Goal: Task Accomplishment & Management: Use online tool/utility

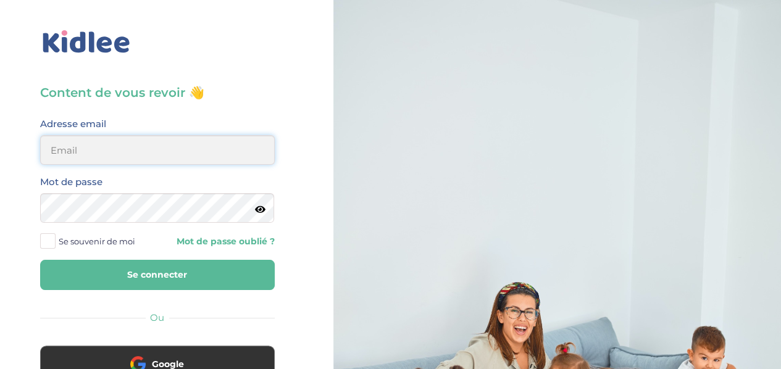
click at [174, 146] on input "email" at bounding box center [157, 150] width 234 height 30
type input "[EMAIL_ADDRESS][DOMAIN_NAME]"
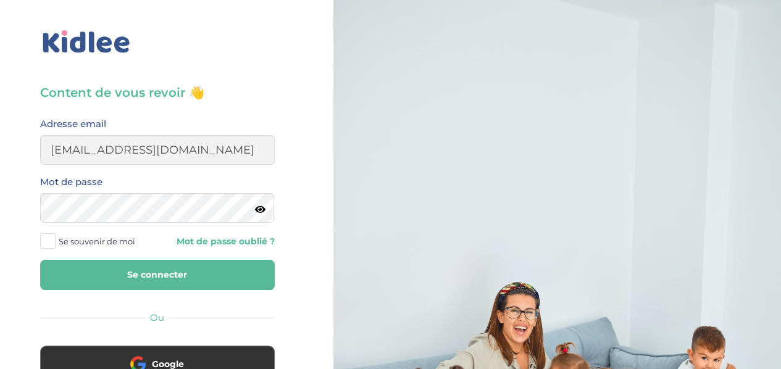
click at [259, 213] on icon at bounding box center [260, 209] width 10 height 9
click at [51, 241] on span at bounding box center [47, 240] width 15 height 15
click at [0, 0] on input "Se souvenir de moi" at bounding box center [0, 0] width 0 height 0
click at [110, 279] on button "Se connecter" at bounding box center [157, 275] width 234 height 30
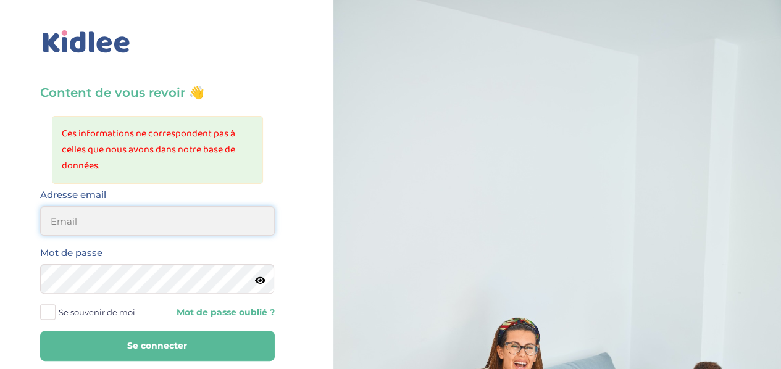
click at [146, 229] on input "email" at bounding box center [157, 221] width 234 height 30
type input "[EMAIL_ADDRESS][DOMAIN_NAME]"
click at [44, 320] on label "Se souvenir de moi" at bounding box center [92, 312] width 104 height 19
click at [0, 0] on input "Se souvenir de moi" at bounding box center [0, 0] width 0 height 0
click at [86, 336] on button "Se connecter" at bounding box center [157, 346] width 234 height 30
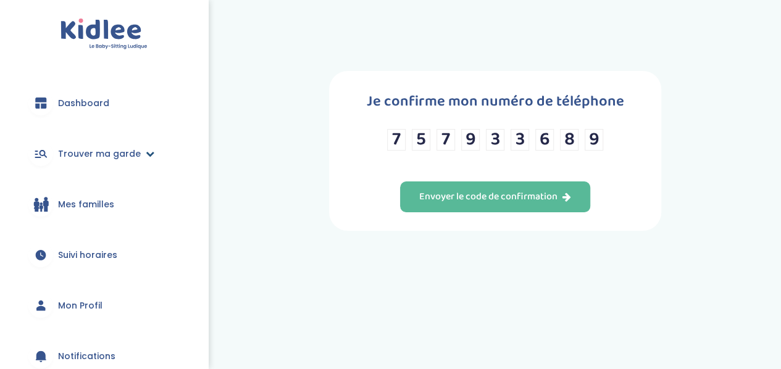
click at [96, 159] on span "Trouver ma garde" at bounding box center [99, 153] width 83 height 13
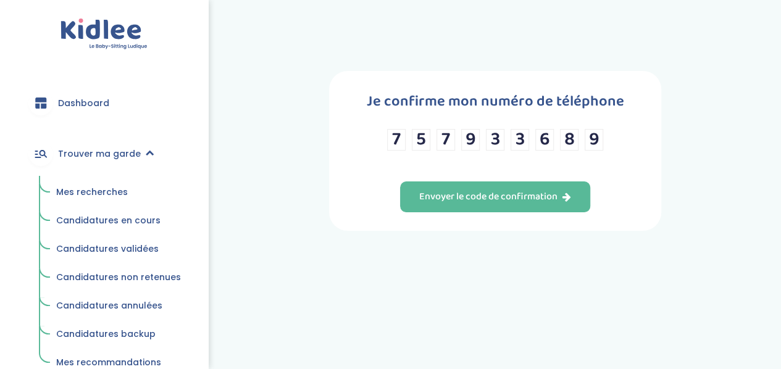
click at [99, 186] on span "Mes recherches" at bounding box center [92, 192] width 72 height 12
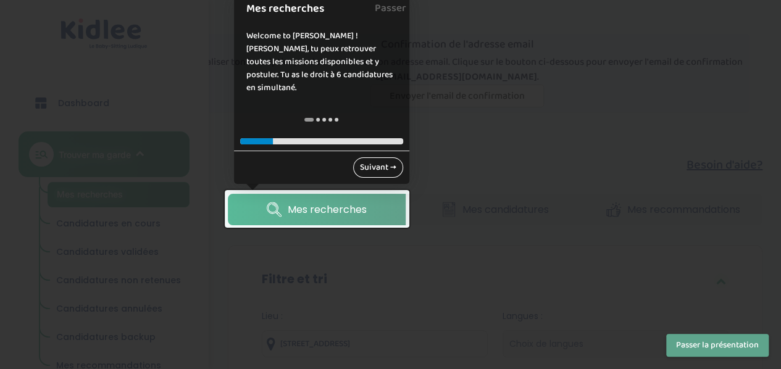
click at [364, 167] on link "Suivant →" at bounding box center [378, 167] width 50 height 20
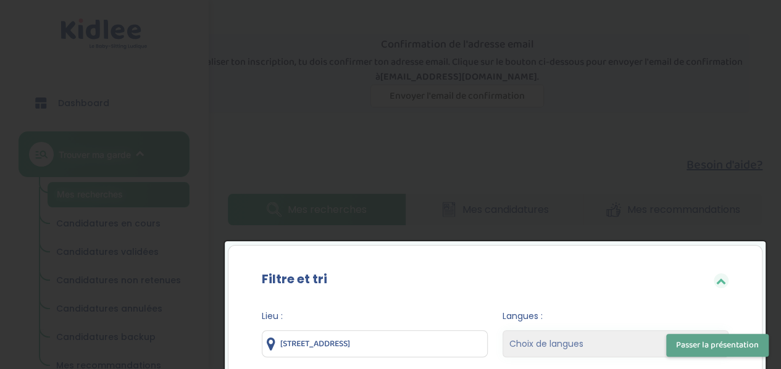
scroll to position [261, 0]
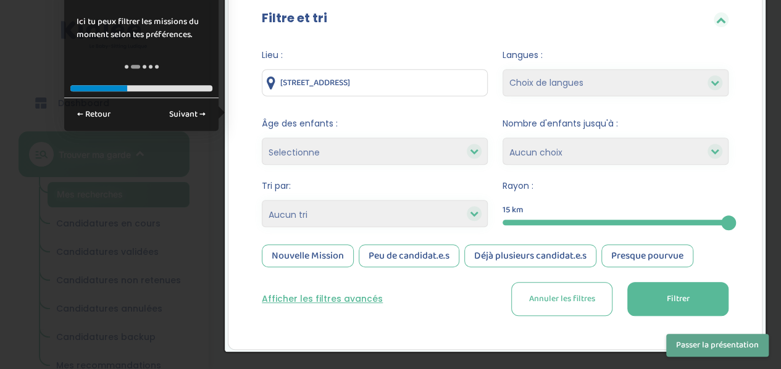
click at [681, 349] on button "Passer la présentation" at bounding box center [717, 345] width 102 height 23
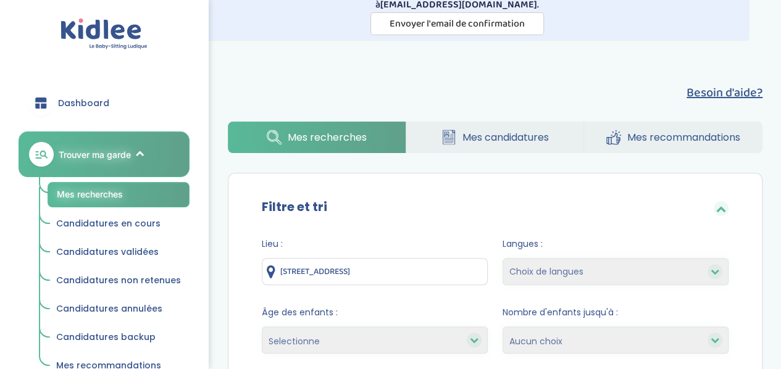
scroll to position [0, 0]
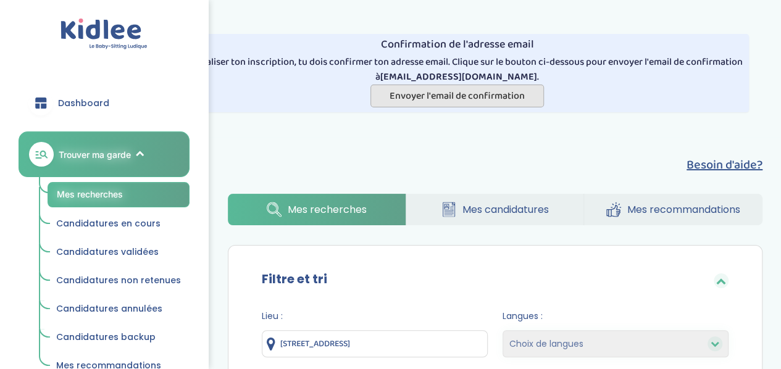
click at [486, 99] on span "Envoyer l'email de confirmation" at bounding box center [456, 95] width 135 height 15
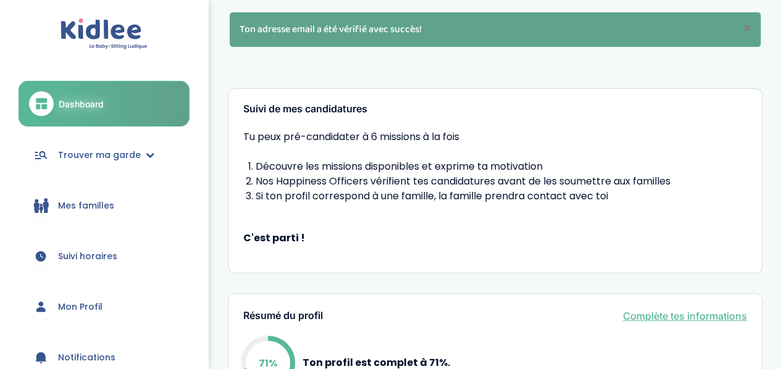
click at [120, 279] on ul "Dashboard Trouver ma garde Mes recherches Candidatures en cours Candidatures va…" at bounding box center [104, 282] width 171 height 402
click at [96, 258] on span "Suivi horaires" at bounding box center [87, 256] width 59 height 13
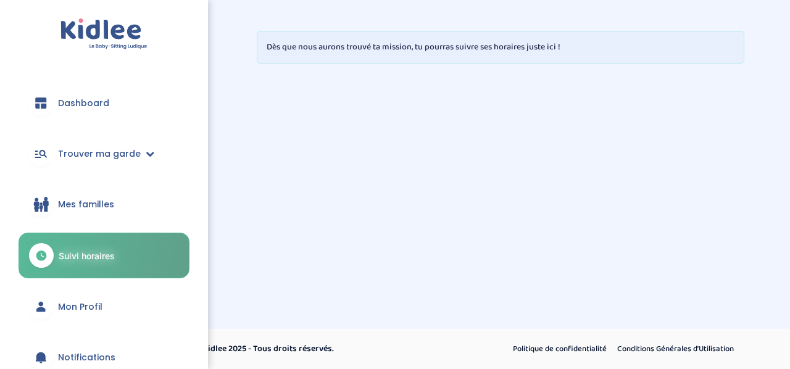
click at [96, 309] on span "Mon Profil" at bounding box center [80, 306] width 44 height 13
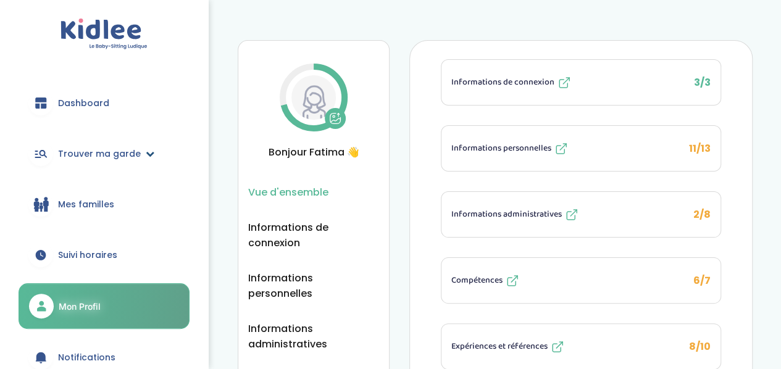
click at [128, 151] on span "Trouver ma garde" at bounding box center [99, 153] width 83 height 13
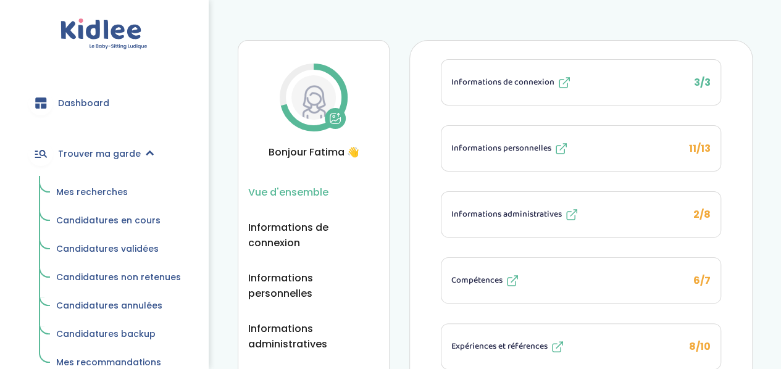
click at [103, 189] on span "Mes recherches" at bounding box center [92, 192] width 72 height 12
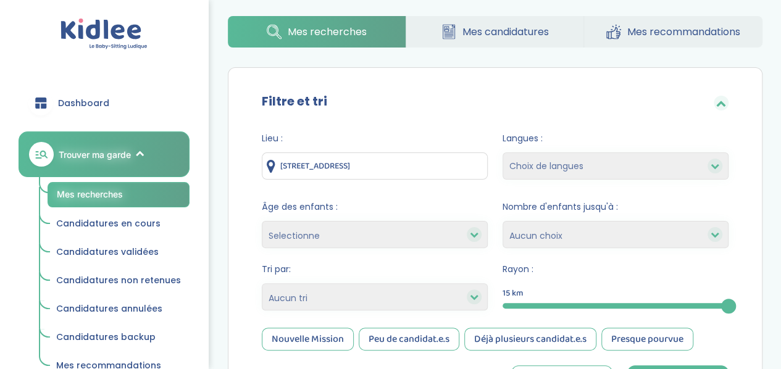
scroll to position [47, 0]
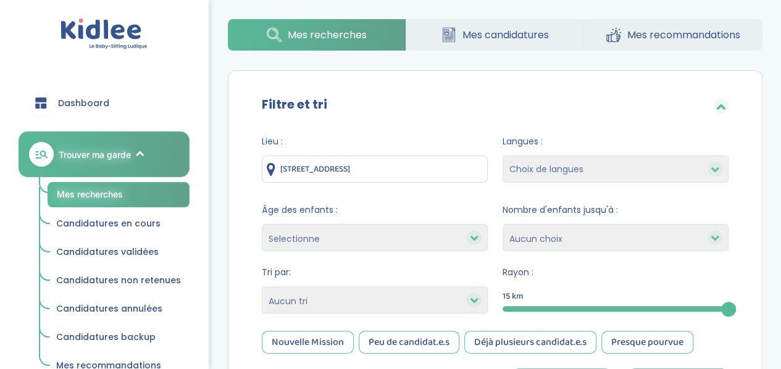
click at [718, 235] on icon at bounding box center [714, 237] width 9 height 9
click at [715, 240] on icon at bounding box center [714, 237] width 9 height 9
click at [664, 243] on select "1 2 3 4 Aucun choix" at bounding box center [615, 237] width 226 height 27
select select "2"
click at [502, 224] on select "1 2 3 4 Aucun choix" at bounding box center [615, 237] width 226 height 27
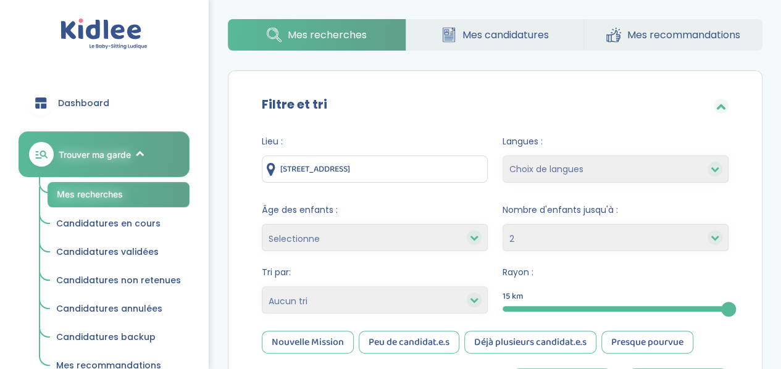
click at [623, 162] on select "Choix de langues Anglais Arabe Espagnol Italien Russe Français Coréen" at bounding box center [615, 168] width 226 height 27
select select "12"
click at [502, 155] on select "Choix de langues Anglais Arabe Espagnol Italien Russe Français Coréen" at bounding box center [615, 168] width 226 height 27
select select
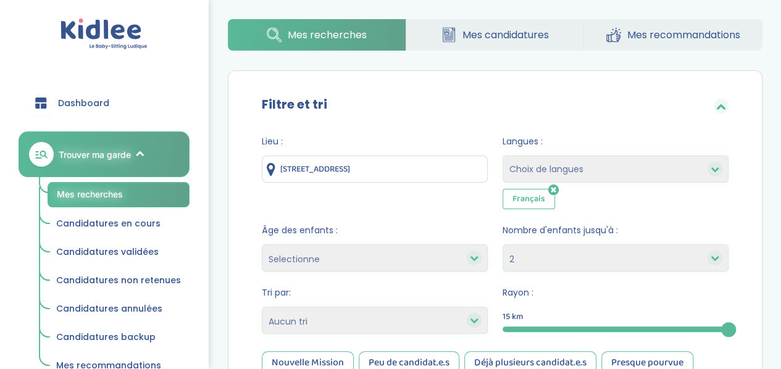
click at [448, 262] on select "Selectionne moins de 3 ans entre 3 et 6 ans plus de 6 ans" at bounding box center [375, 257] width 226 height 27
select select "3-6"
click at [262, 244] on select "Selectionne moins de 3 ans entre 3 et 6 ans plus de 6 ans" at bounding box center [375, 257] width 226 height 27
select select
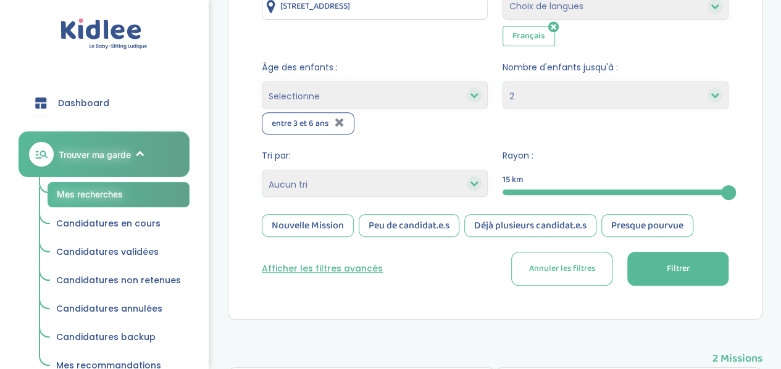
scroll to position [246, 0]
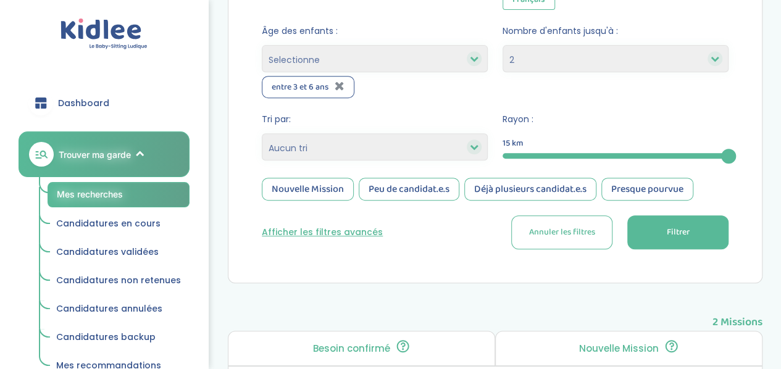
click at [453, 133] on select "Heures par semaine (croissant) Heures par semaine (décroissant) Date de démarra…" at bounding box center [375, 146] width 226 height 27
select select "start_date_asc"
click at [262, 133] on select "Heures par semaine (croissant) Heures par semaine (décroissant) Date de démarra…" at bounding box center [375, 146] width 226 height 27
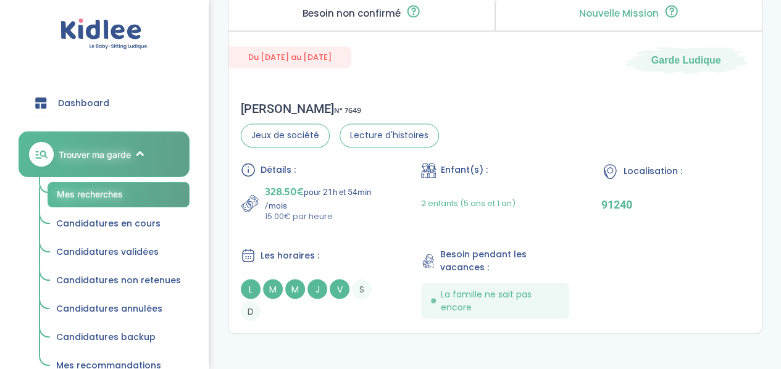
scroll to position [937, 0]
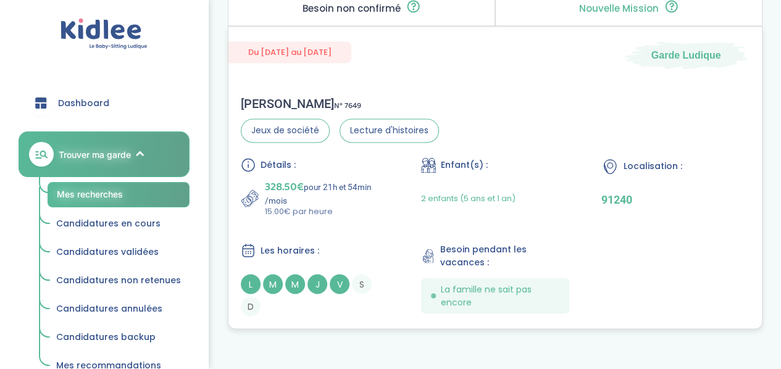
click at [247, 279] on span "L" at bounding box center [251, 284] width 20 height 20
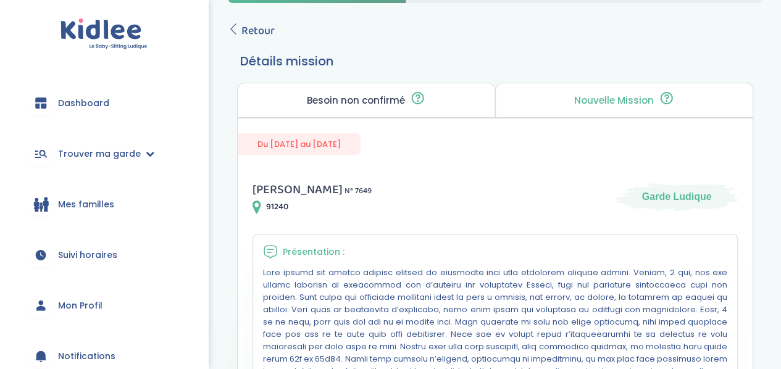
scroll to position [20, 0]
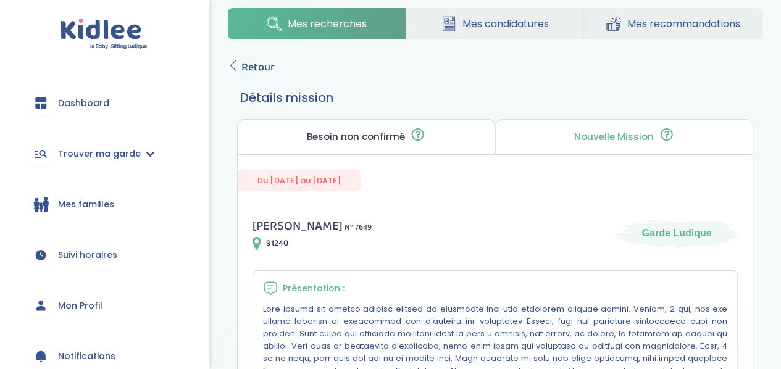
click at [268, 65] on span "Retour" at bounding box center [257, 67] width 33 height 17
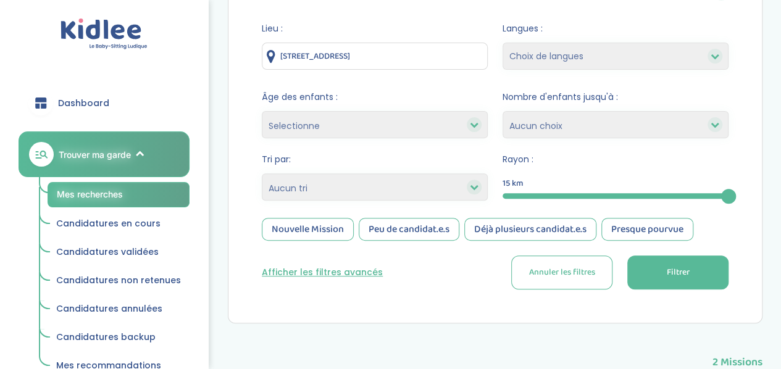
scroll to position [168, 0]
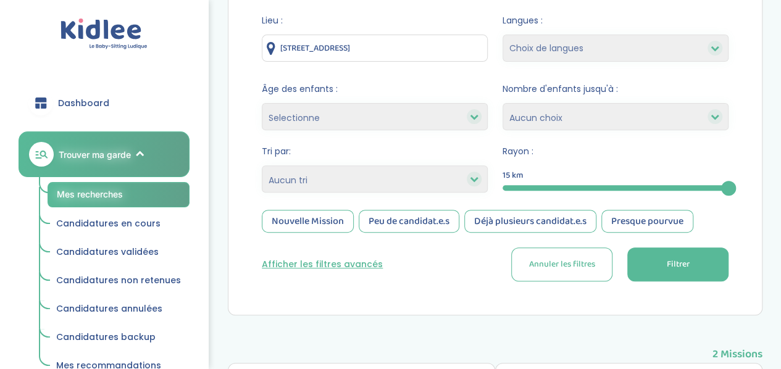
click at [456, 120] on select "Selectionne moins de 3 ans entre 3 et 6 ans plus de 6 ans" at bounding box center [375, 116] width 226 height 27
select select "3-6"
click at [262, 103] on select "Selectionne moins de 3 ans entre 3 et 6 ans plus de 6 ans" at bounding box center [375, 116] width 226 height 27
select select
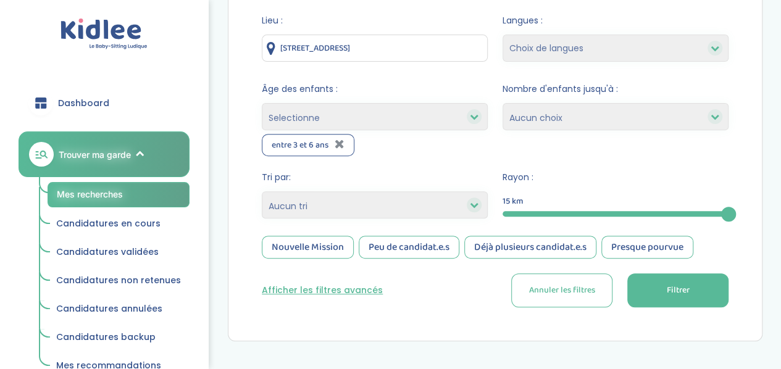
click at [554, 43] on select "Choix de langues Anglais Arabe Espagnol Italien Russe Français Coréen" at bounding box center [615, 48] width 226 height 27
select select "12"
click at [502, 35] on select "Choix de langues Anglais Arabe Espagnol Italien Russe Français Coréen" at bounding box center [615, 48] width 226 height 27
select select
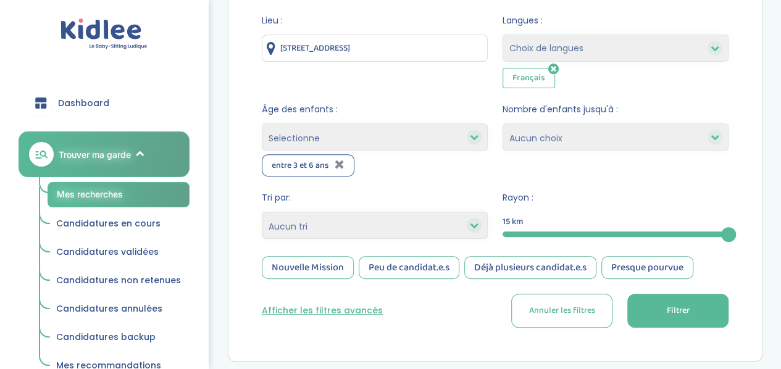
click at [460, 226] on select "Heures par semaine (croissant) Heures par semaine (décroissant) Date de démarra…" at bounding box center [375, 225] width 226 height 27
select select "start_date_asc"
click at [262, 212] on select "Heures par semaine (croissant) Heures par semaine (décroissant) Date de démarra…" at bounding box center [375, 225] width 226 height 27
click at [526, 140] on select "1 2 3 4 Aucun choix" at bounding box center [615, 136] width 226 height 27
select select "2"
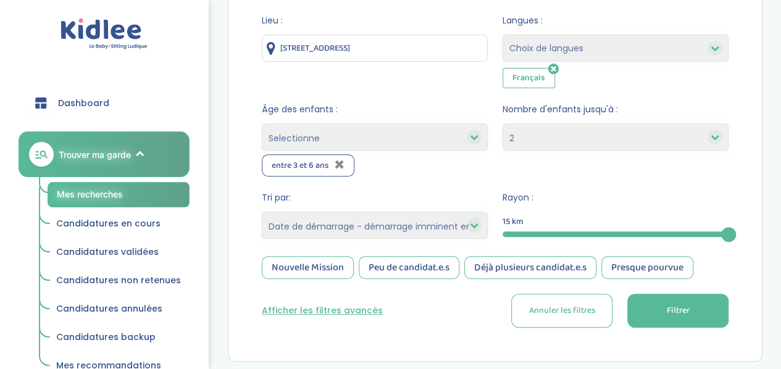
click at [502, 123] on select "1 2 3 4 Aucun choix" at bounding box center [615, 136] width 226 height 27
click at [683, 306] on span "Filtrer" at bounding box center [677, 310] width 23 height 13
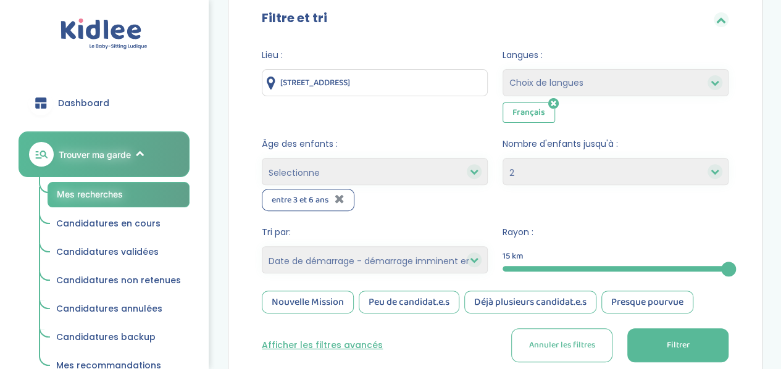
scroll to position [131, 0]
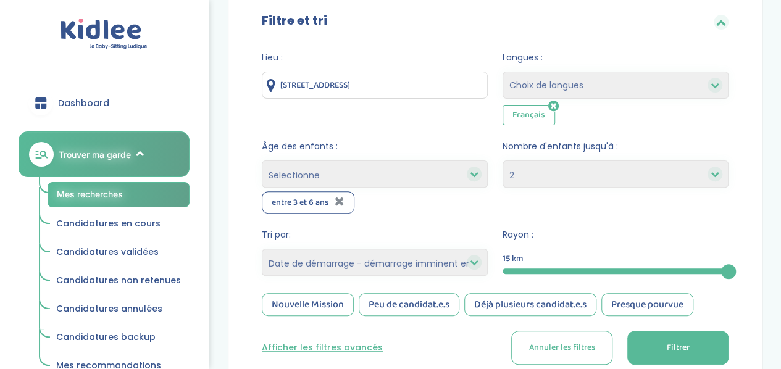
click at [677, 356] on button "Filtrer" at bounding box center [677, 348] width 101 height 34
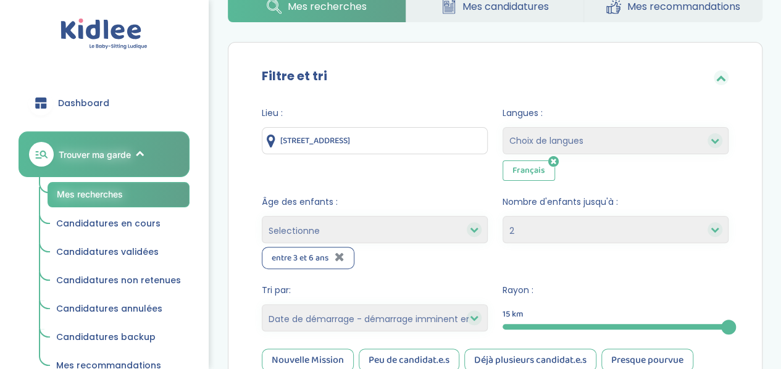
scroll to position [57, 0]
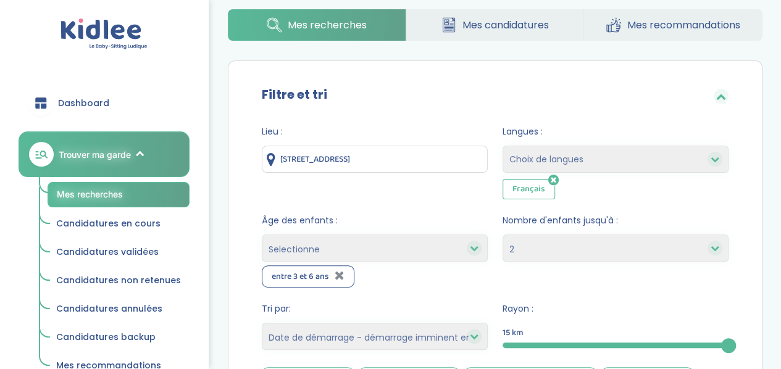
click at [355, 162] on input "60 Rue de Paris, Corbeil-Essonnes, France" at bounding box center [375, 159] width 226 height 27
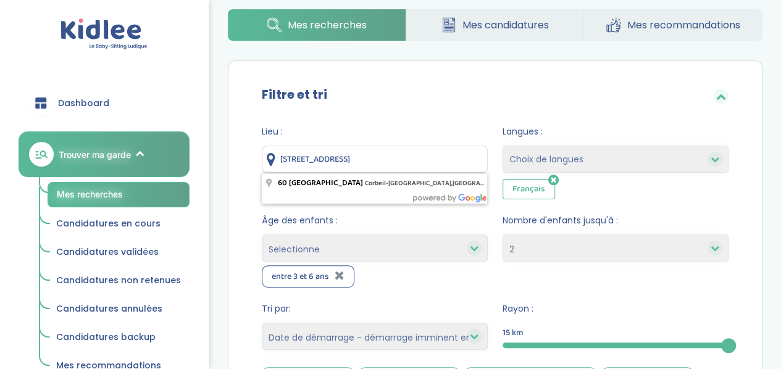
click at [355, 162] on input "60 Rue de Paris, Corbeil-Essonnes, France" at bounding box center [375, 159] width 226 height 27
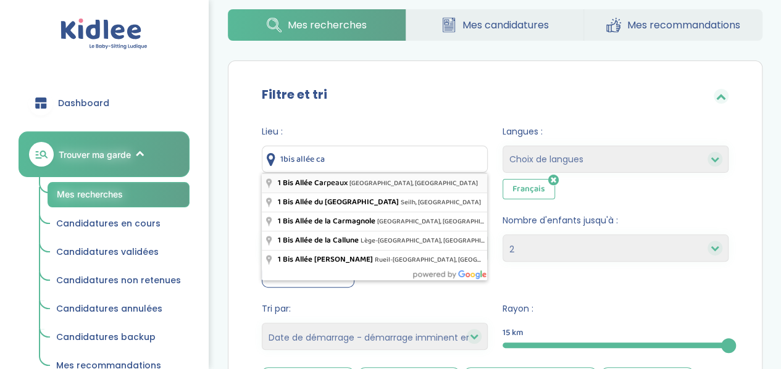
type input "1 Bis Allée Carpeaux, Champigny-sur-Marne, France"
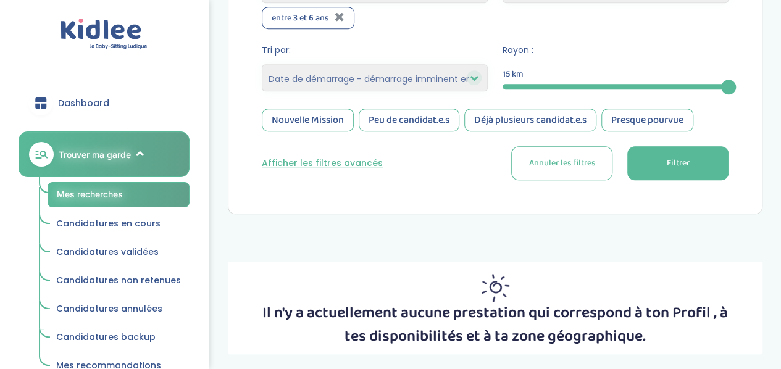
scroll to position [368, 0]
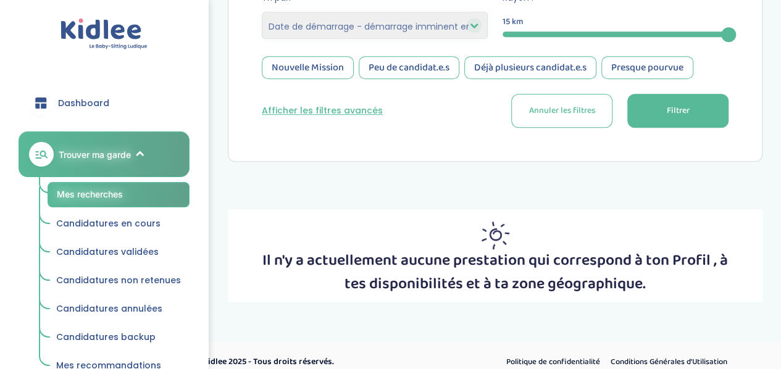
click at [671, 107] on span "Filtrer" at bounding box center [677, 110] width 23 height 13
click at [706, 116] on button "Filtrer" at bounding box center [677, 111] width 101 height 34
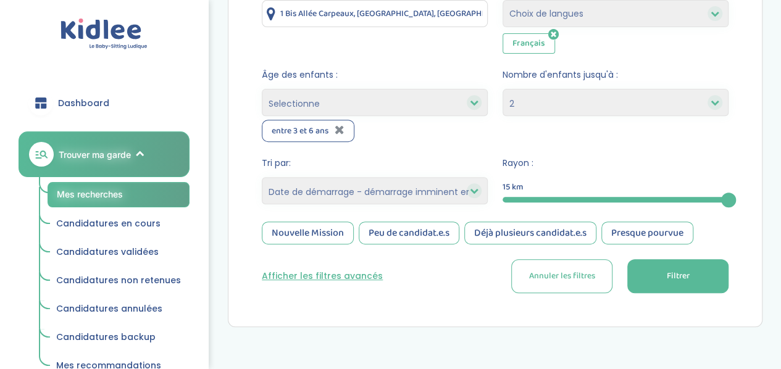
scroll to position [204, 0]
